Goal: Task Accomplishment & Management: Manage account settings

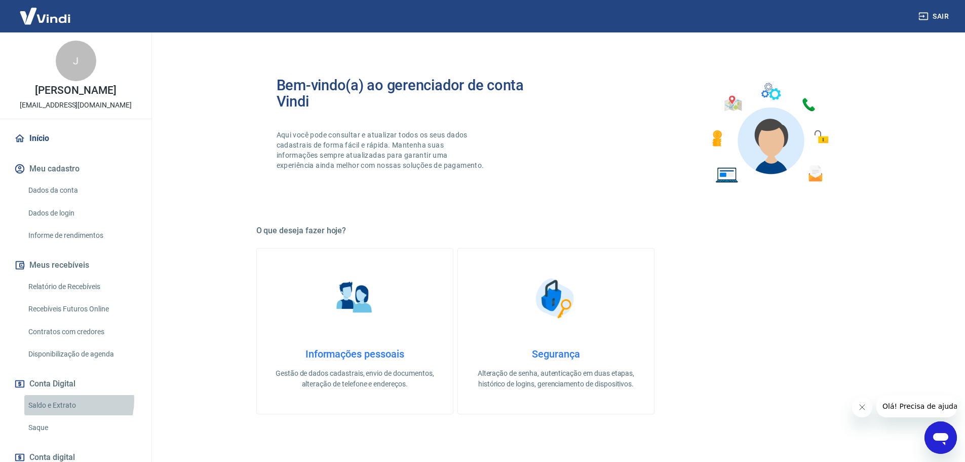
click at [67, 400] on link "Saldo e Extrato" at bounding box center [81, 405] width 115 height 21
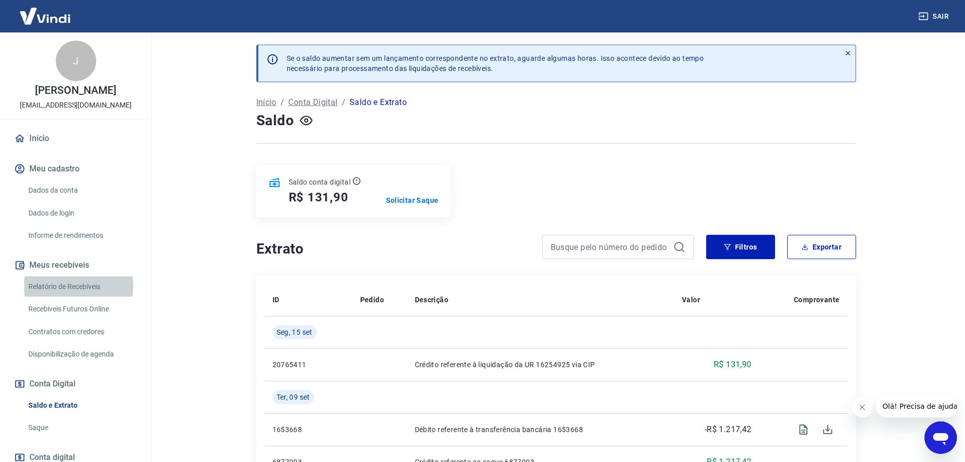
click at [66, 285] on link "Relatório de Recebíveis" at bounding box center [81, 286] width 115 height 21
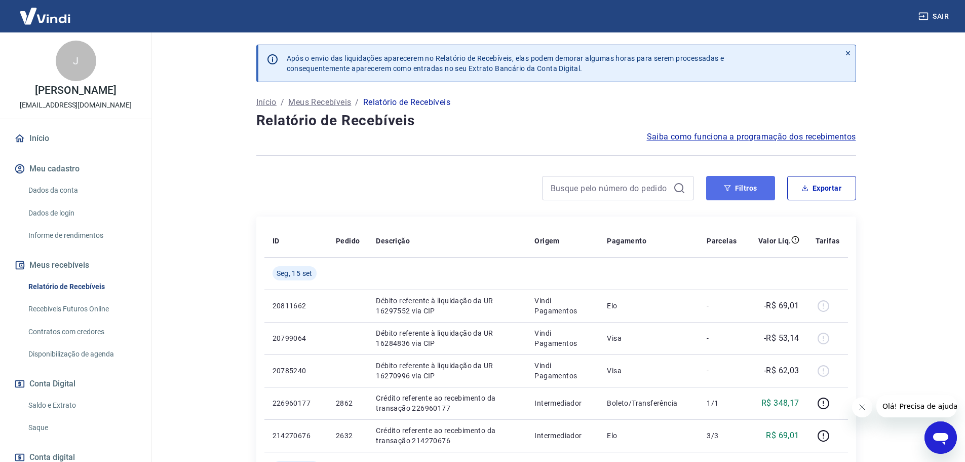
click at [744, 188] on button "Filtros" at bounding box center [740, 188] width 69 height 24
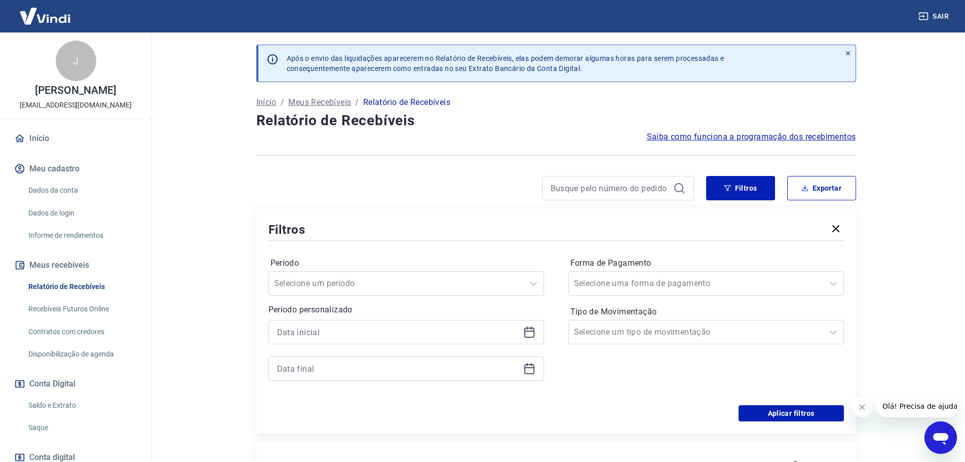
click at [531, 335] on icon at bounding box center [529, 332] width 12 height 12
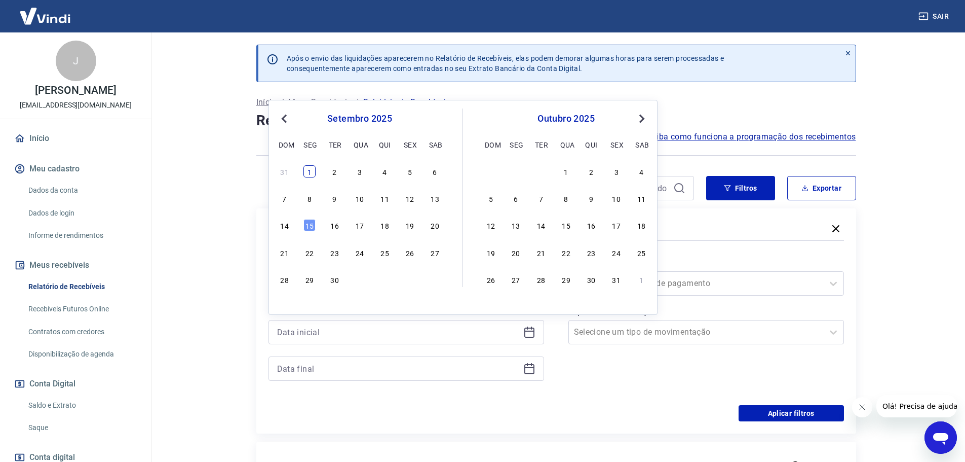
click at [309, 173] on div "1" at bounding box center [309, 171] width 12 height 12
type input "01/09/2025"
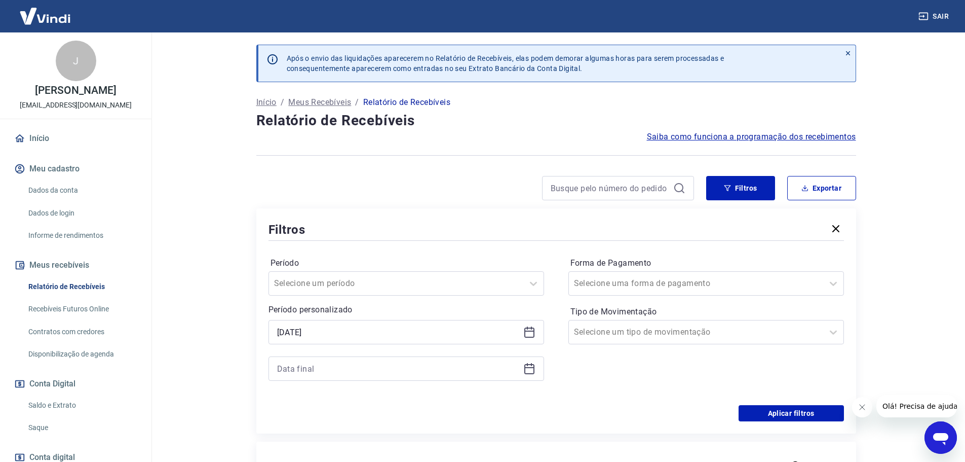
click at [525, 373] on icon at bounding box center [529, 369] width 10 height 10
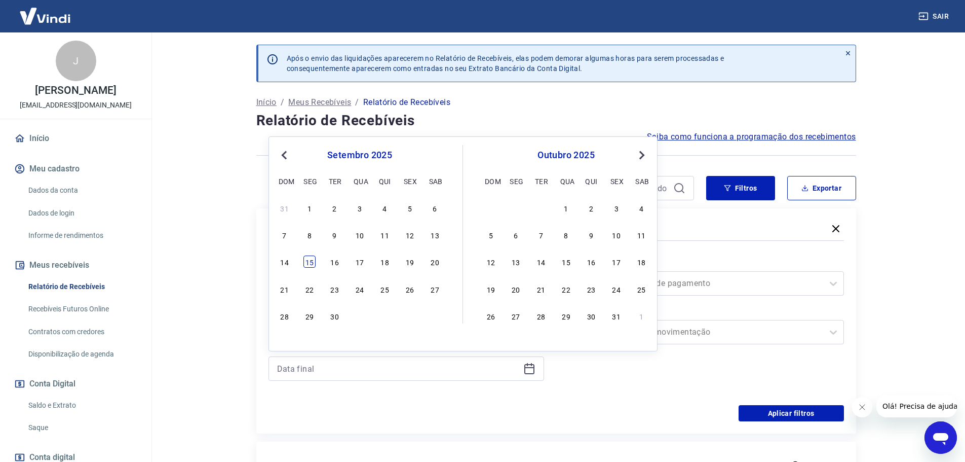
click at [310, 262] on div "15" at bounding box center [309, 261] width 12 height 12
type input "15/09/2025"
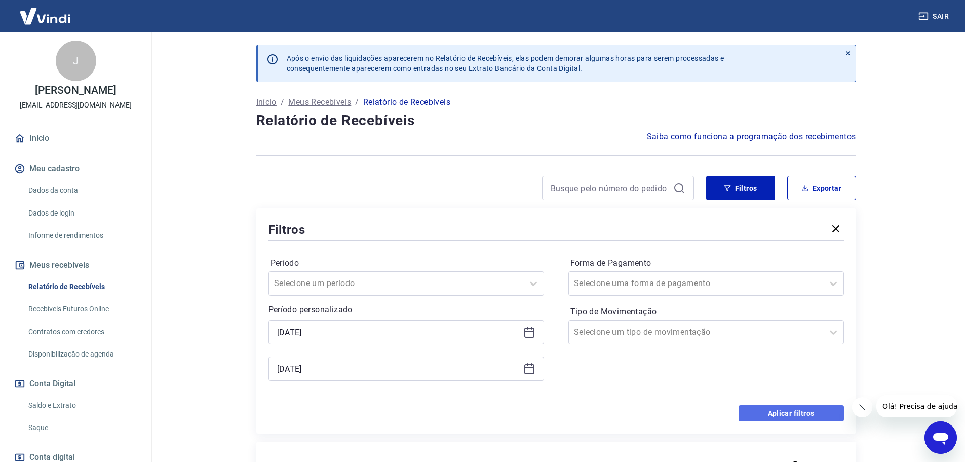
click at [798, 416] on button "Aplicar filtros" at bounding box center [791, 413] width 105 height 16
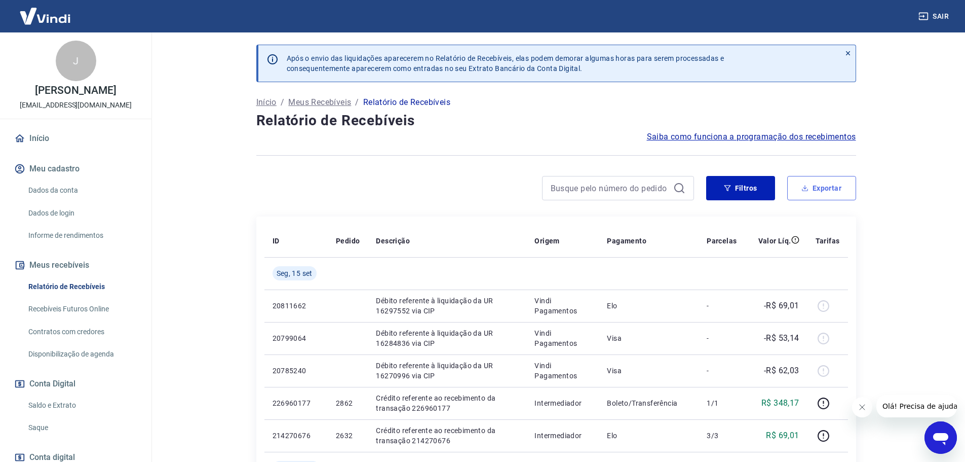
click at [825, 191] on button "Exportar" at bounding box center [821, 188] width 69 height 24
type input "01/09/2025"
type input "15/09/2025"
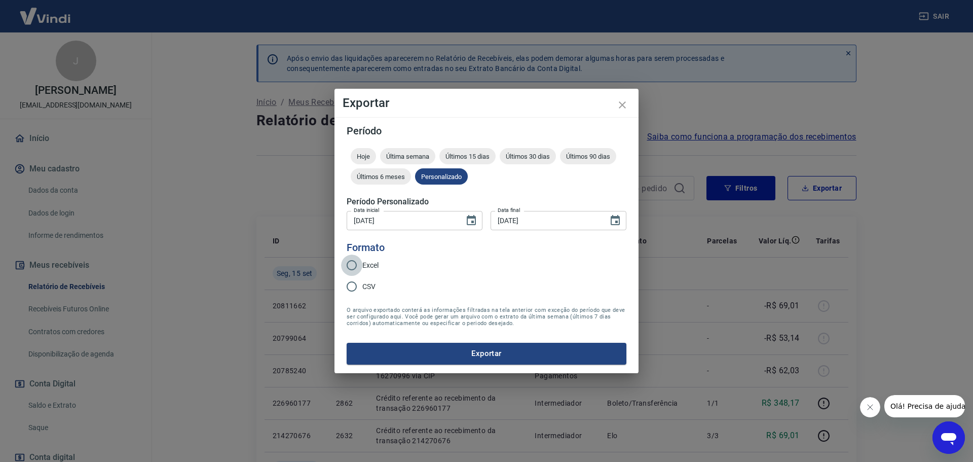
click at [353, 263] on input "Excel" at bounding box center [351, 264] width 21 height 21
radio input "true"
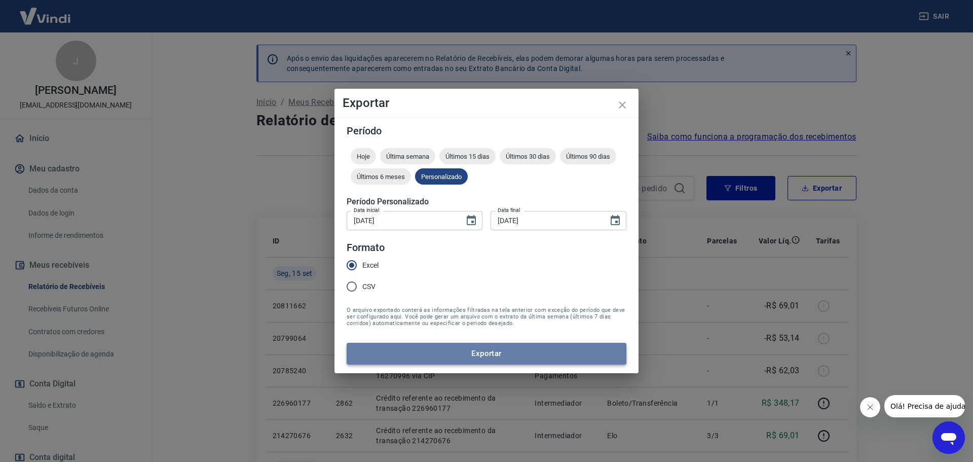
click at [495, 353] on button "Exportar" at bounding box center [487, 352] width 280 height 21
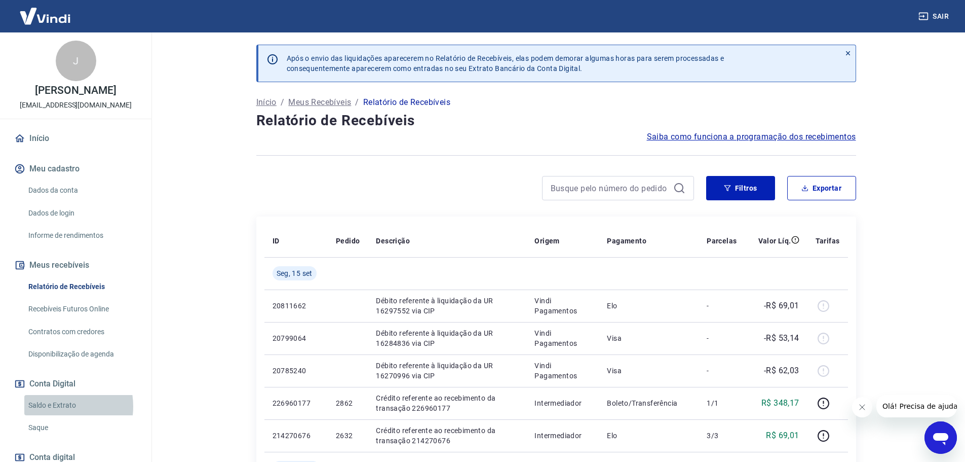
click at [52, 406] on link "Saldo e Extrato" at bounding box center [81, 405] width 115 height 21
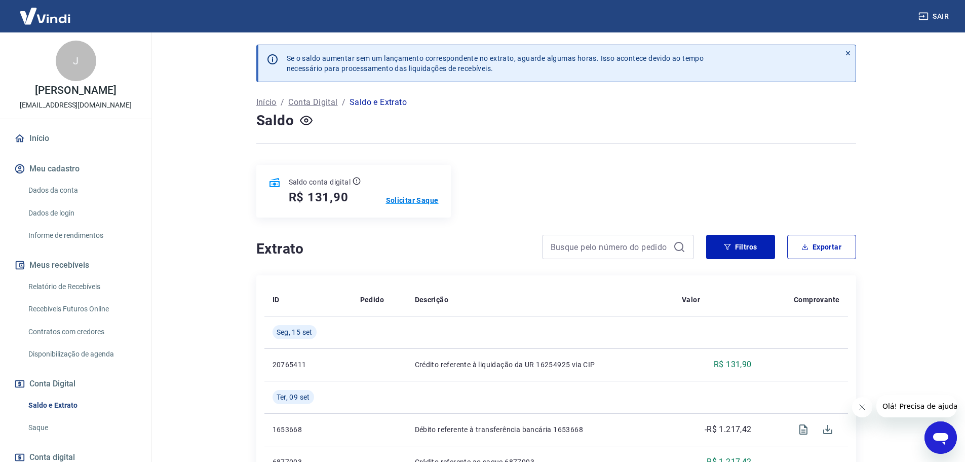
click at [407, 202] on p "Solicitar Saque" at bounding box center [412, 200] width 53 height 10
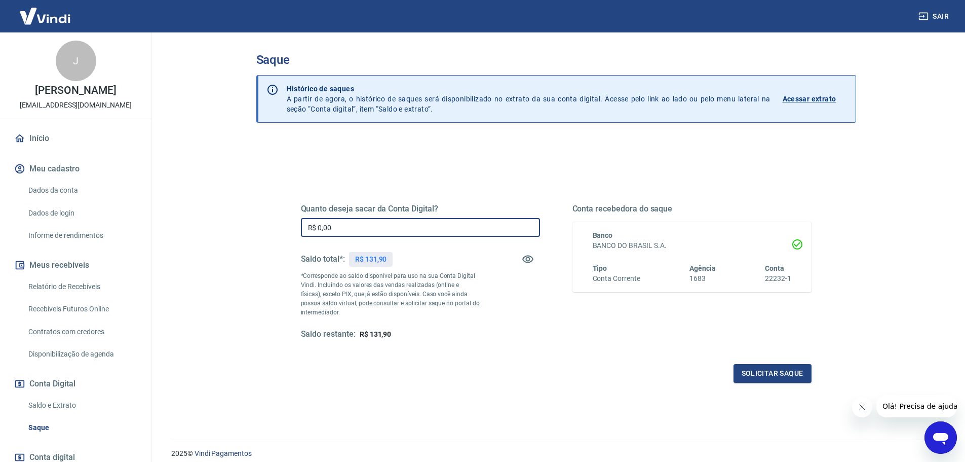
click at [379, 228] on input "R$ 0,00" at bounding box center [420, 227] width 239 height 19
type input "R$ 131,90"
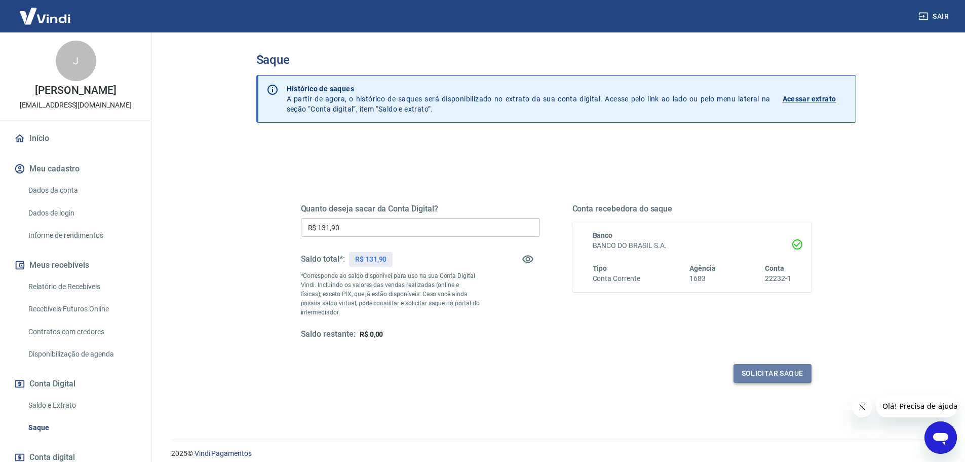
click at [766, 373] on button "Solicitar saque" at bounding box center [773, 373] width 78 height 19
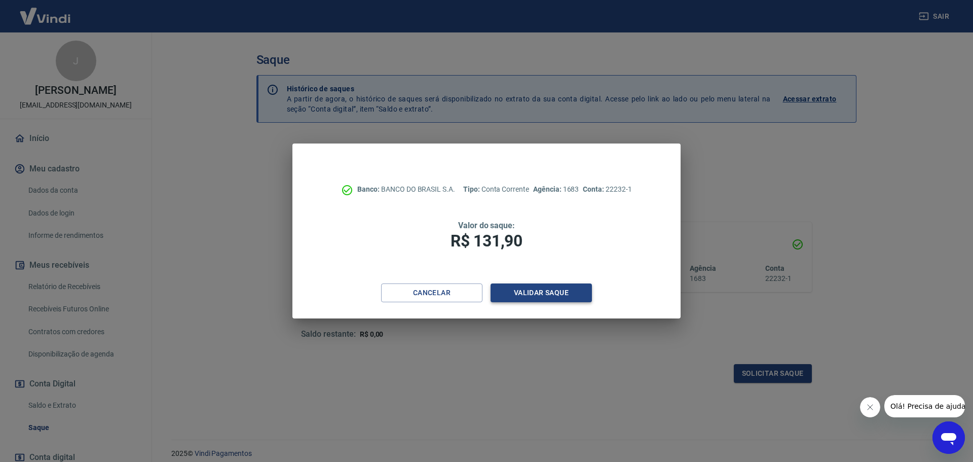
click at [538, 288] on button "Validar saque" at bounding box center [540, 292] width 101 height 19
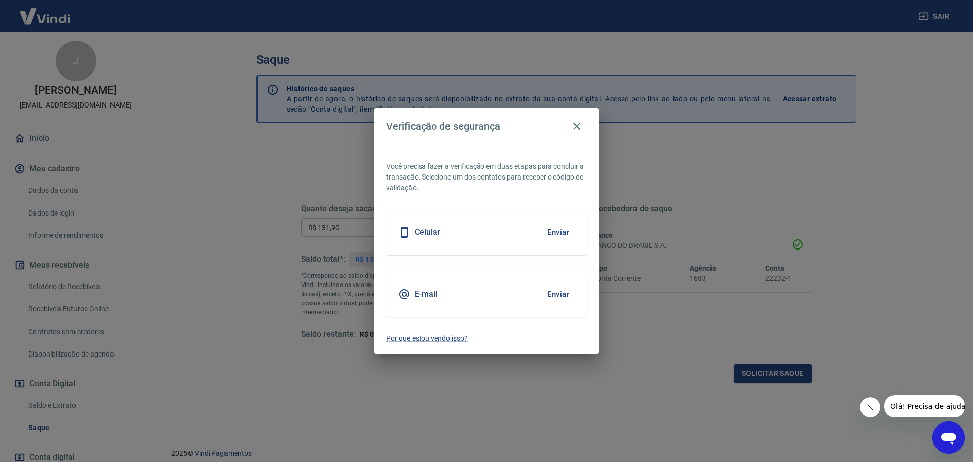
click at [563, 294] on button "Enviar" at bounding box center [558, 293] width 33 height 21
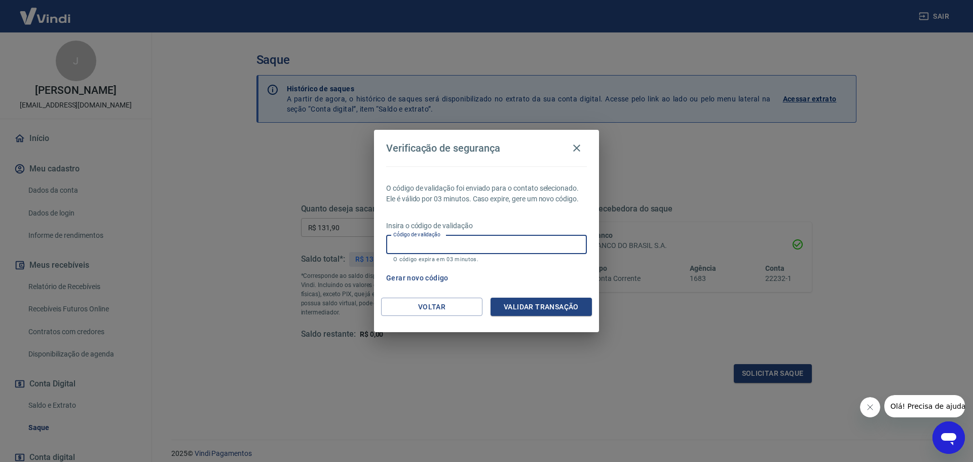
click at [443, 238] on input "Código de validação" at bounding box center [486, 244] width 201 height 19
type input "969483"
click at [535, 303] on button "Validar transação" at bounding box center [540, 306] width 101 height 19
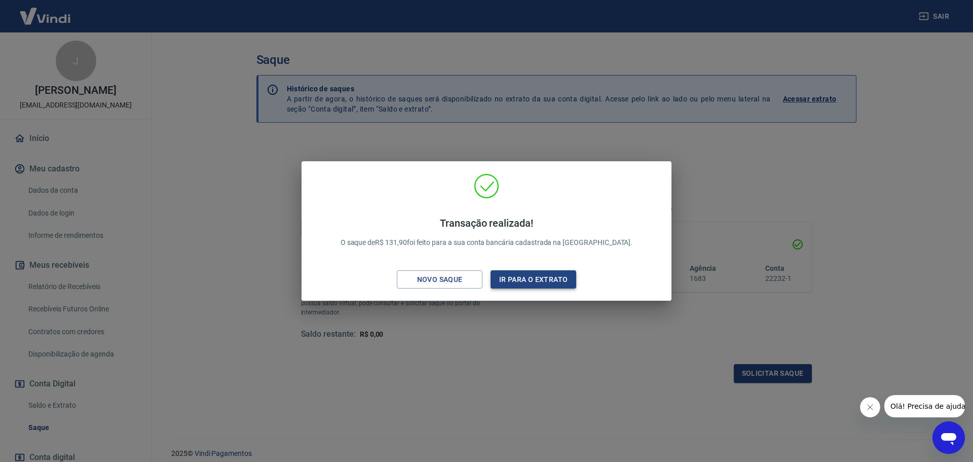
click at [533, 281] on button "Ir para o extrato" at bounding box center [533, 279] width 86 height 19
